Goal: Task Accomplishment & Management: Use online tool/utility

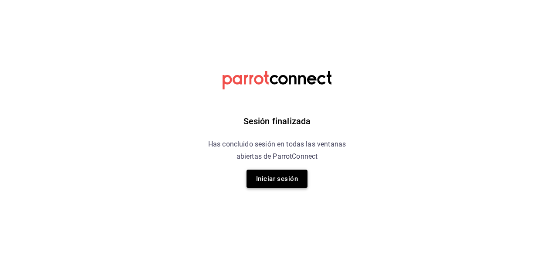
click at [258, 177] on button "Iniciar sesión" at bounding box center [276, 178] width 61 height 18
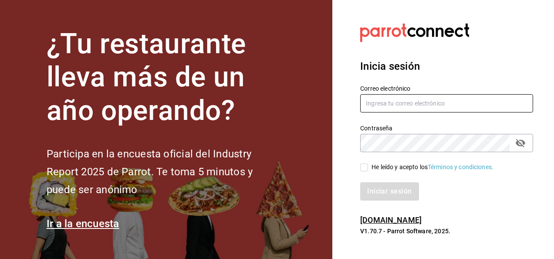
type input "carlos.moreno@grupocosteno.com"
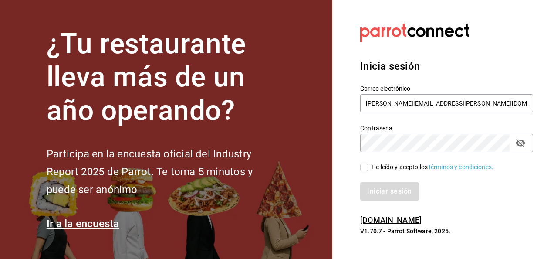
click at [362, 167] on input "He leído y acepto los Términos y condiciones." at bounding box center [364, 167] width 8 height 8
checkbox input "true"
click at [386, 190] on button "Iniciar sesión" at bounding box center [389, 191] width 59 height 18
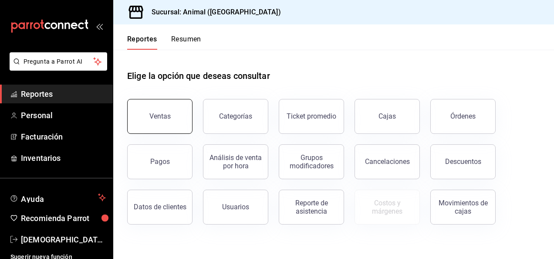
click at [175, 124] on button "Ventas" at bounding box center [159, 116] width 65 height 35
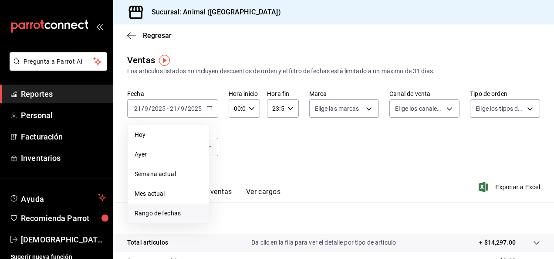
click at [171, 209] on span "Rango de fechas" at bounding box center [168, 213] width 67 height 9
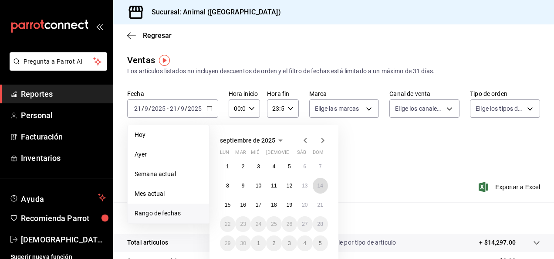
click at [318, 189] on button "14" at bounding box center [320, 186] width 15 height 16
click at [304, 207] on abbr "20" at bounding box center [305, 205] width 6 height 6
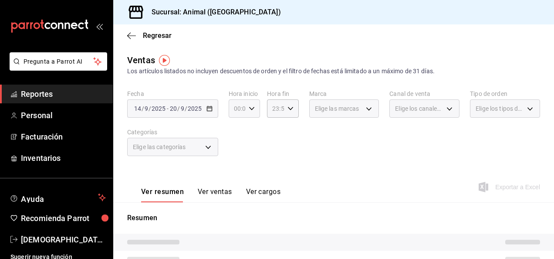
click at [251, 107] on icon "button" at bounding box center [252, 108] width 6 height 6
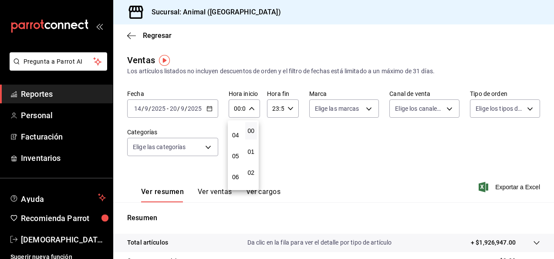
scroll to position [78, 0]
click at [235, 138] on span "04" at bounding box center [236, 135] width 2 height 7
type input "04:00"
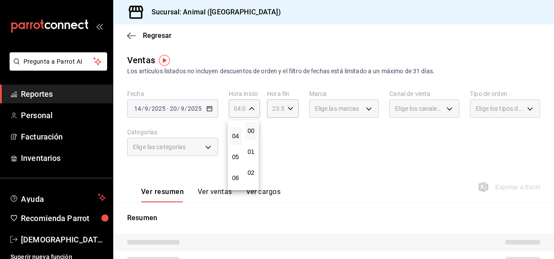
click at [288, 111] on div at bounding box center [277, 129] width 554 height 259
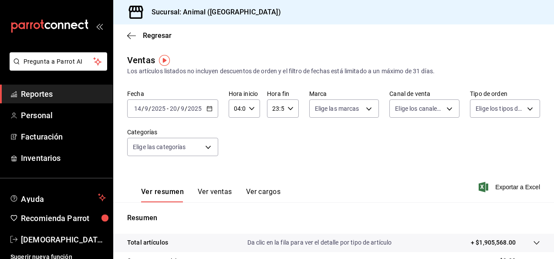
click at [288, 111] on icon "button" at bounding box center [290, 108] width 6 height 6
click at [289, 111] on div at bounding box center [277, 129] width 554 height 259
click at [290, 109] on icon "button" at bounding box center [290, 108] width 6 height 6
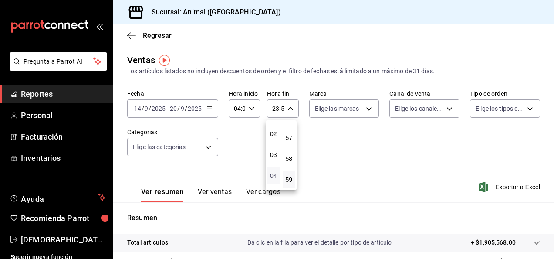
click at [274, 175] on span "04" at bounding box center [273, 175] width 2 height 7
click at [286, 137] on button "00" at bounding box center [289, 130] width 12 height 17
type input "04:00"
click at [209, 108] on div at bounding box center [277, 129] width 554 height 259
click at [209, 108] on icon "button" at bounding box center [209, 108] width 6 height 6
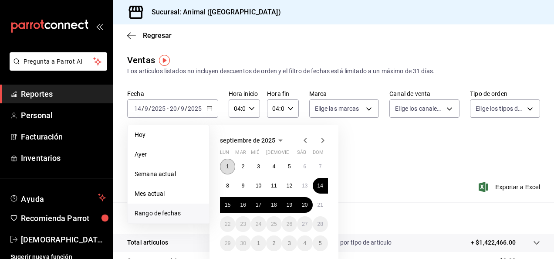
click at [229, 168] on button "1" at bounding box center [227, 166] width 15 height 16
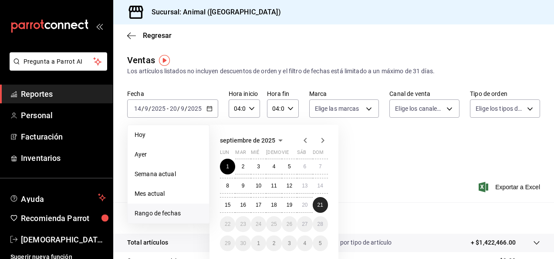
click at [316, 205] on button "21" at bounding box center [320, 205] width 15 height 16
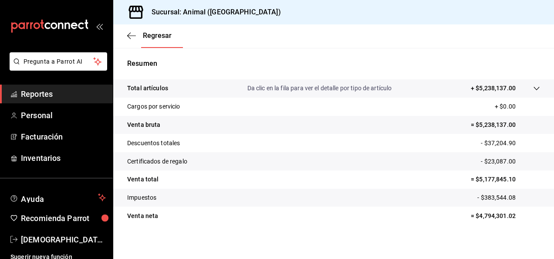
scroll to position [158, 0]
